Goal: Task Accomplishment & Management: Use online tool/utility

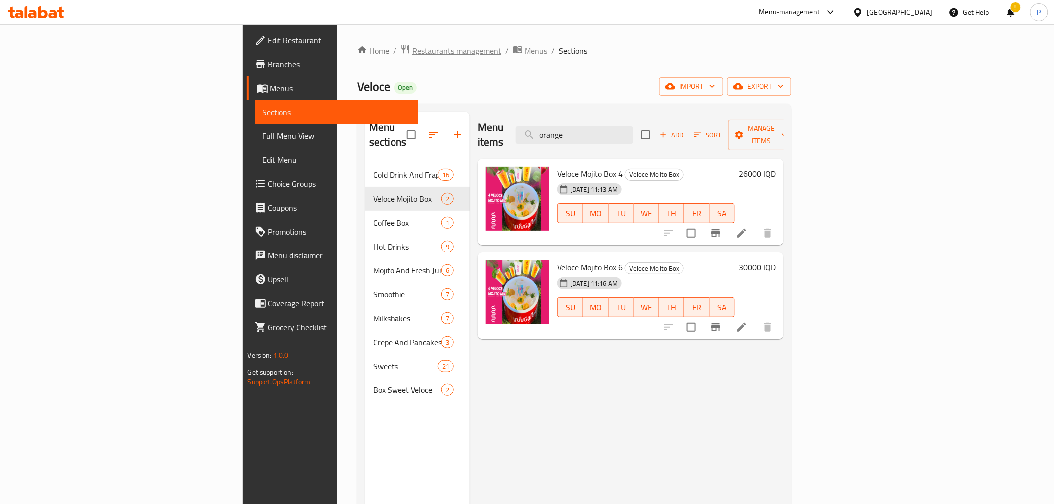
drag, startPoint x: 0, startPoint y: 0, endPoint x: 301, endPoint y: 48, distance: 305.3
click at [413, 48] on span "Restaurants management" at bounding box center [457, 51] width 89 height 12
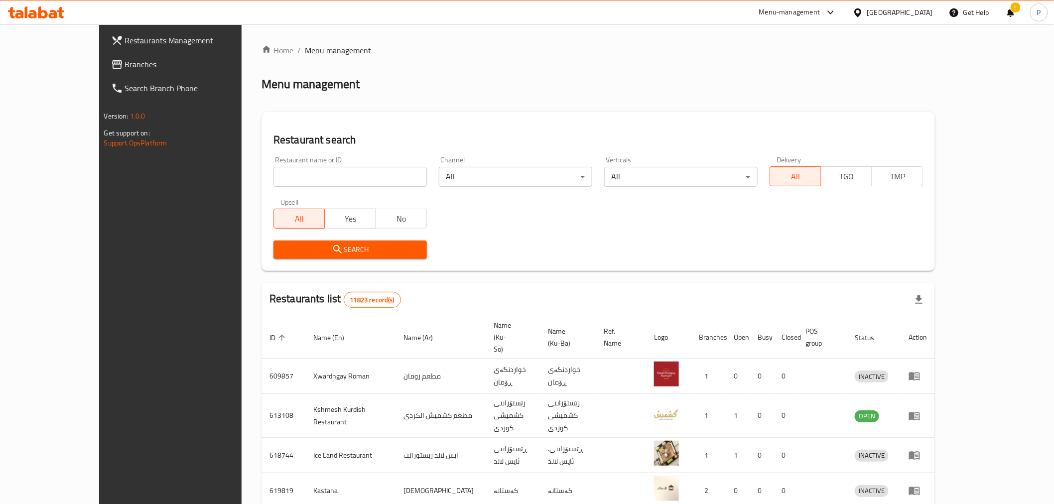
click at [277, 170] on input "search" at bounding box center [350, 177] width 153 height 20
type input "[PERSON_NAME]"
click button "Search" at bounding box center [350, 250] width 153 height 18
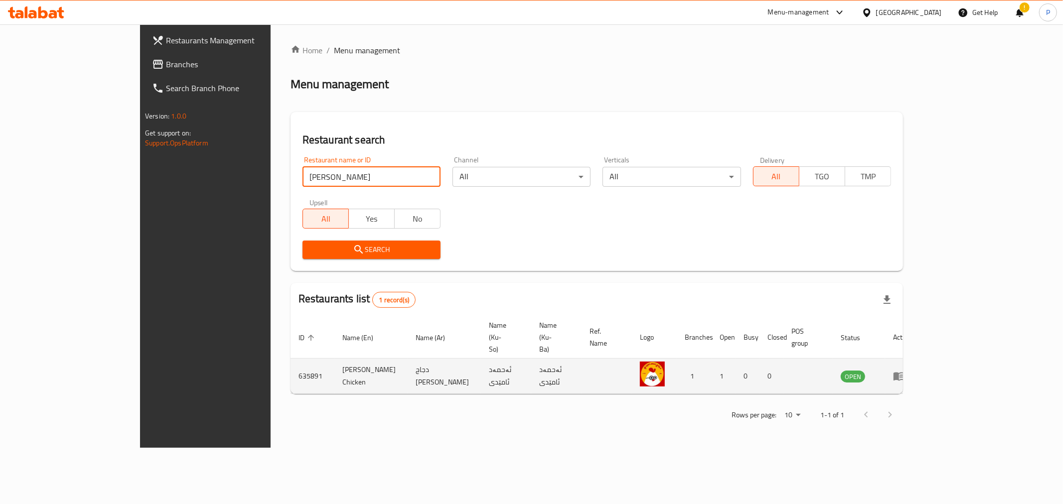
click at [904, 373] on icon "enhanced table" at bounding box center [898, 377] width 11 height 8
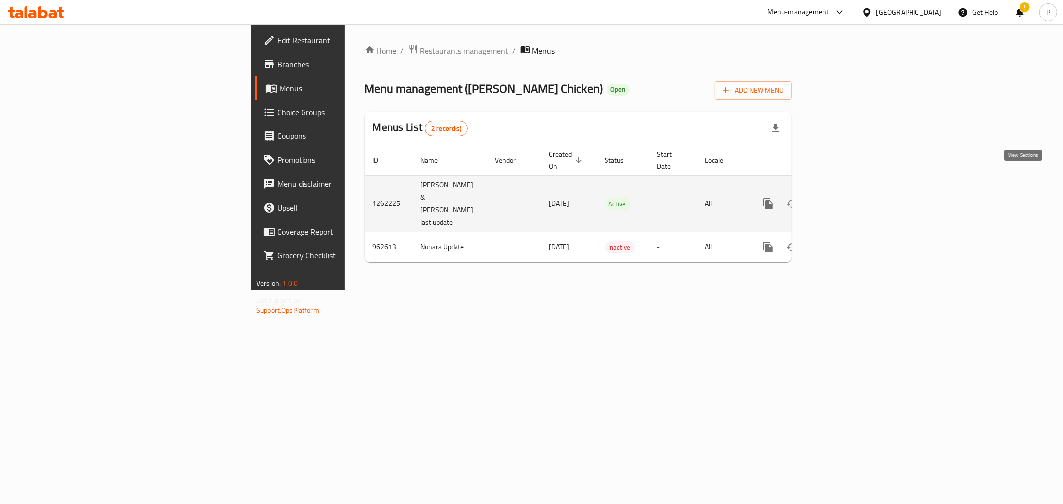
click at [846, 198] on icon "enhanced table" at bounding box center [840, 204] width 12 height 12
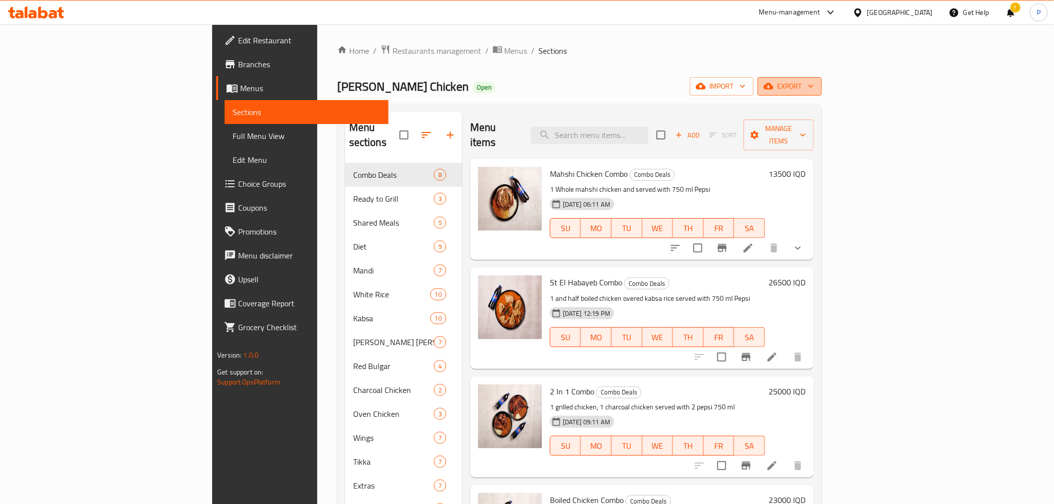
click at [814, 90] on span "export" at bounding box center [790, 86] width 48 height 12
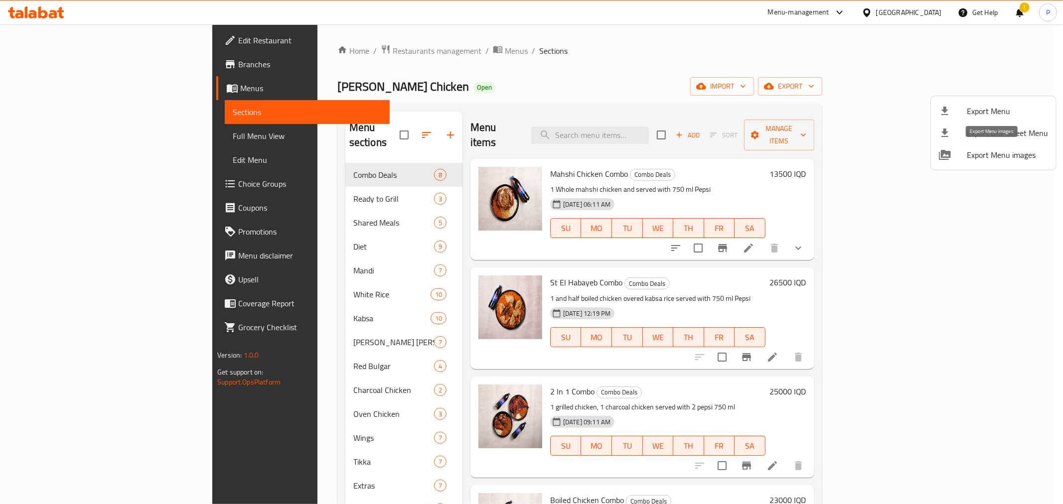
click at [1000, 152] on span "Export Menu images" at bounding box center [1007, 155] width 81 height 12
